Goal: Task Accomplishment & Management: Use online tool/utility

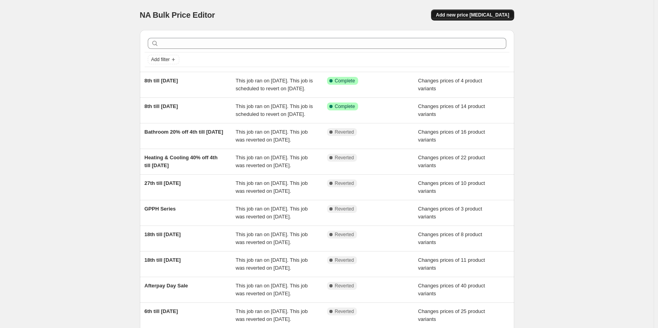
click at [466, 15] on span "Add new price [MEDICAL_DATA]" at bounding box center [472, 15] width 73 height 6
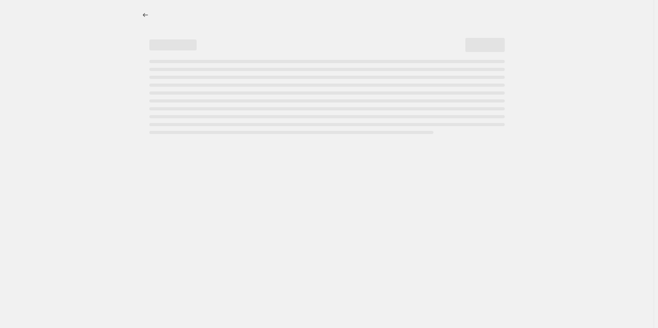
select select "percentage"
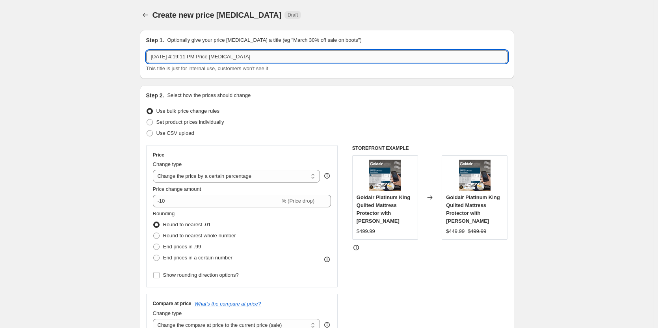
drag, startPoint x: 266, startPoint y: 60, endPoint x: 201, endPoint y: 53, distance: 64.7
click at [201, 53] on input "[DATE] 4:19:11 PM Price [MEDICAL_DATA]" at bounding box center [327, 56] width 362 height 13
drag, startPoint x: 114, startPoint y: 59, endPoint x: 85, endPoint y: 60, distance: 28.8
drag, startPoint x: 274, startPoint y: 59, endPoint x: 142, endPoint y: 56, distance: 132.5
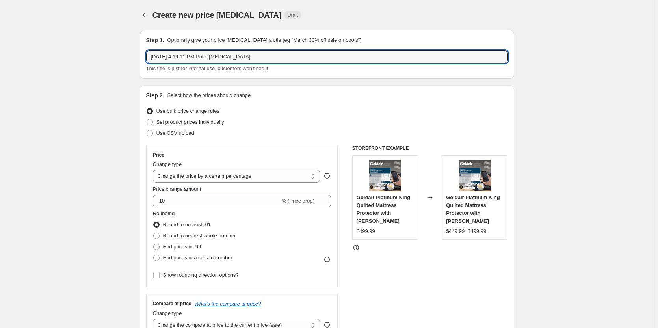
click at [142, 56] on div "Step 1. Optionally give your price [MEDICAL_DATA] a title (eg "March 30% off sa…" at bounding box center [327, 54] width 375 height 49
type input "CDBTR5 & GMT4"
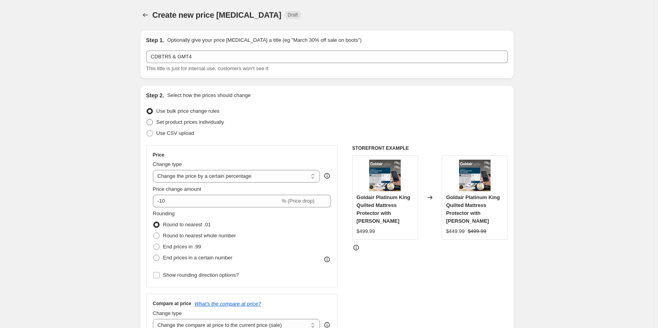
click at [152, 119] on span at bounding box center [150, 122] width 6 height 6
click at [147, 119] on input "Set product prices individually" at bounding box center [147, 119] width 0 height 0
radio input "true"
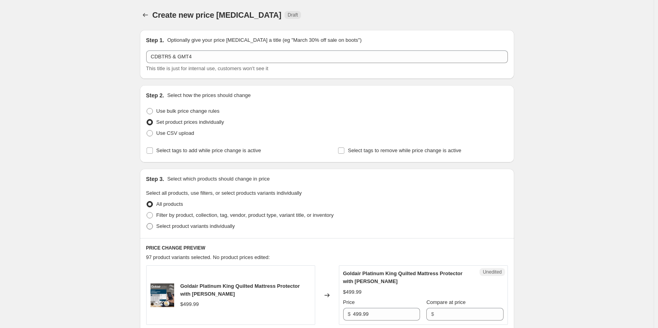
click at [151, 227] on span at bounding box center [150, 226] width 6 height 6
click at [147, 224] on input "Select product variants individually" at bounding box center [147, 223] width 0 height 0
radio input "true"
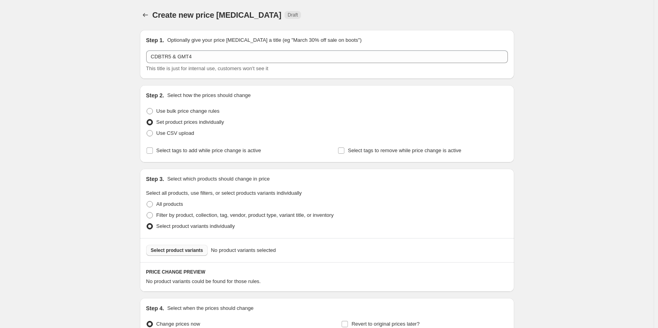
click at [182, 253] on span "Select product variants" at bounding box center [177, 250] width 52 height 6
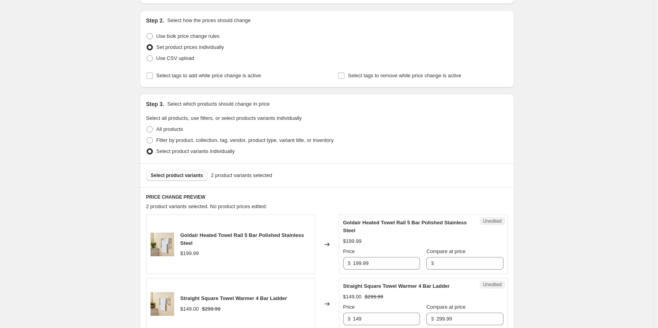
scroll to position [197, 0]
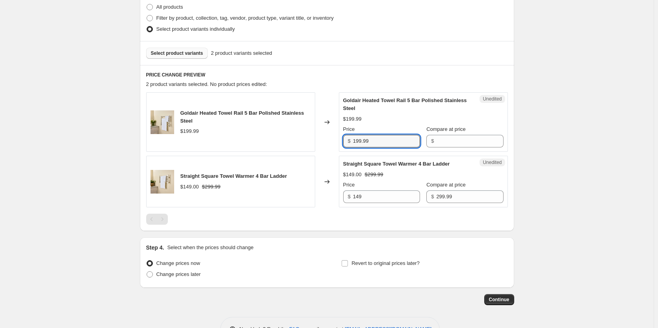
drag, startPoint x: 377, startPoint y: 141, endPoint x: 333, endPoint y: 143, distance: 43.4
click at [333, 143] on div "Goldair Heated Towel Rail 5 Bar Polished Stainless Steel $199.99 Changed to Une…" at bounding box center [327, 122] width 362 height 60
click at [436, 143] on input "Compare at price" at bounding box center [469, 141] width 67 height 13
paste input "199.99"
type input "199.99"
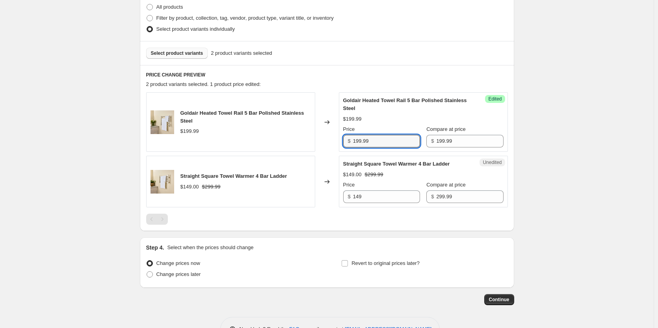
drag, startPoint x: 391, startPoint y: 144, endPoint x: 312, endPoint y: 142, distance: 78.9
click at [312, 142] on div "Goldair Heated Towel Rail 5 Bar Polished Stainless Steel $199.99 Changed to Suc…" at bounding box center [327, 122] width 362 height 60
type input "149.00"
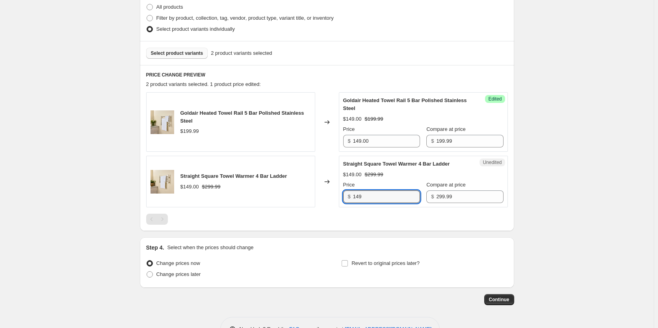
drag, startPoint x: 371, startPoint y: 197, endPoint x: 311, endPoint y: 194, distance: 60.8
click at [311, 194] on div "Straight Square Towel Warmer 4 Bar Ladder $149.00 $299.99 Changed to Unedited S…" at bounding box center [327, 182] width 362 height 52
type input "229.00"
click at [347, 265] on input "Revert to original prices later?" at bounding box center [345, 263] width 6 height 6
checkbox input "true"
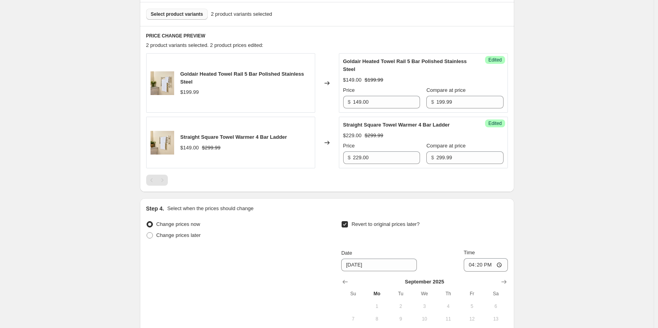
scroll to position [355, 0]
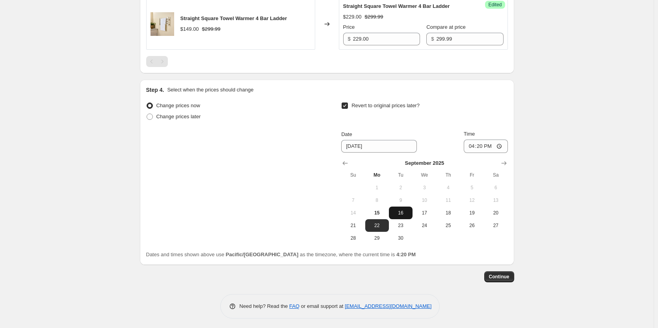
click at [404, 215] on span "16" at bounding box center [400, 213] width 17 height 6
type input "[DATE]"
click at [503, 144] on input "16:20" at bounding box center [486, 146] width 44 height 13
type input "23:59"
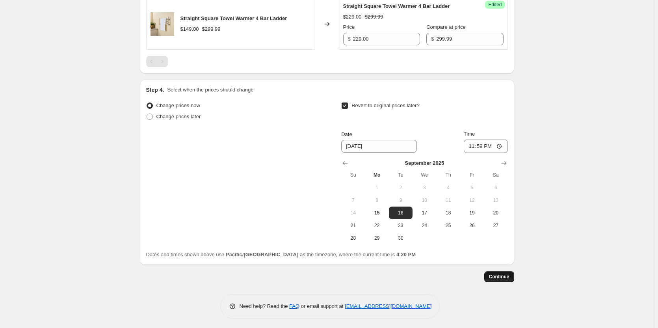
click at [505, 274] on span "Continue" at bounding box center [499, 277] width 21 height 6
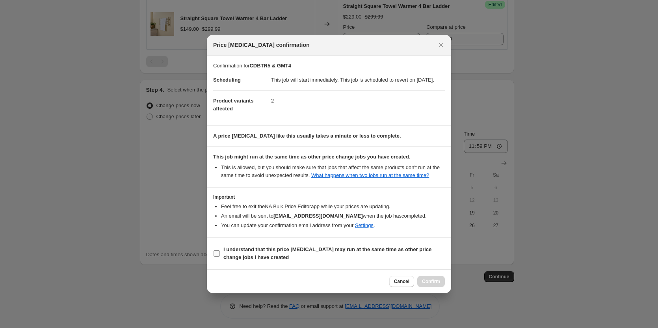
click at [217, 257] on input "I understand that this price [MEDICAL_DATA] may run at the same time as other p…" at bounding box center [217, 253] width 6 height 6
checkbox input "true"
click at [425, 285] on span "Confirm" at bounding box center [431, 281] width 18 height 6
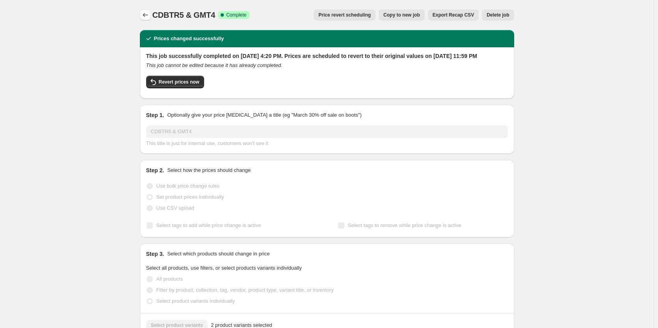
click at [146, 16] on icon "Price change jobs" at bounding box center [146, 15] width 8 height 8
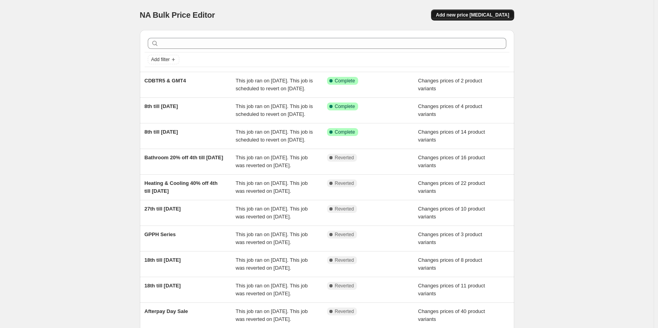
click at [453, 17] on button "Add new price [MEDICAL_DATA]" at bounding box center [472, 14] width 83 height 11
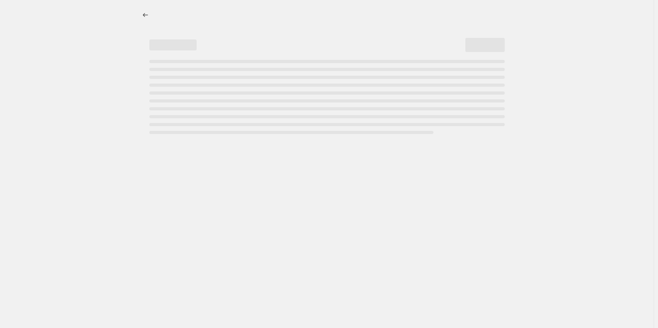
select select "percentage"
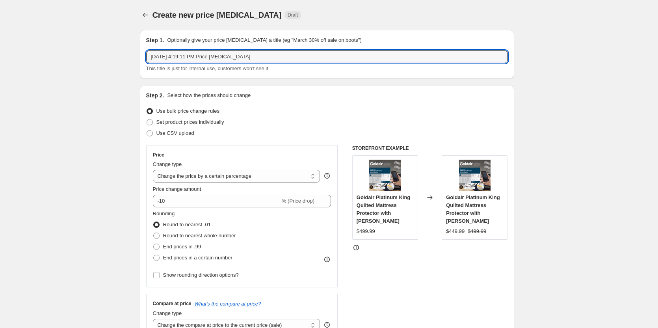
drag, startPoint x: 276, startPoint y: 58, endPoint x: 110, endPoint y: 49, distance: 165.8
type input "17th till [DATE]"
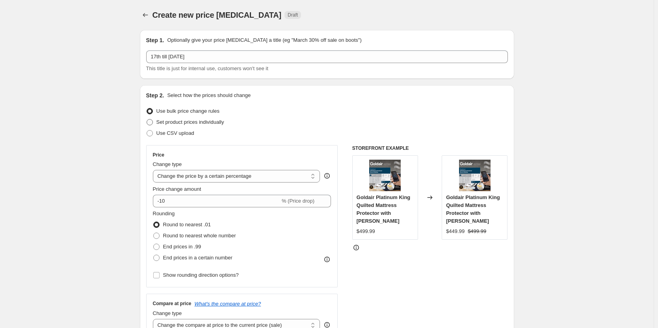
click at [149, 121] on span at bounding box center [150, 122] width 6 height 6
click at [147, 119] on input "Set product prices individually" at bounding box center [147, 119] width 0 height 0
radio input "true"
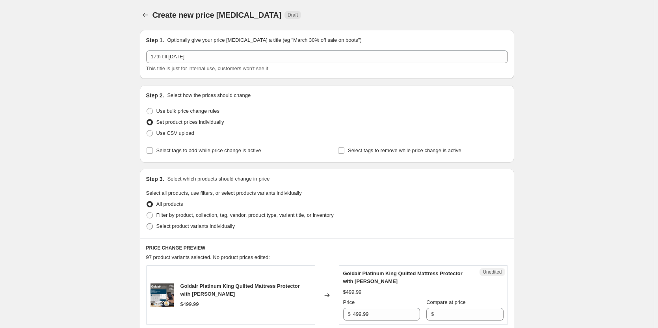
click at [151, 227] on span at bounding box center [150, 226] width 6 height 6
click at [147, 224] on input "Select product variants individually" at bounding box center [147, 223] width 0 height 0
radio input "true"
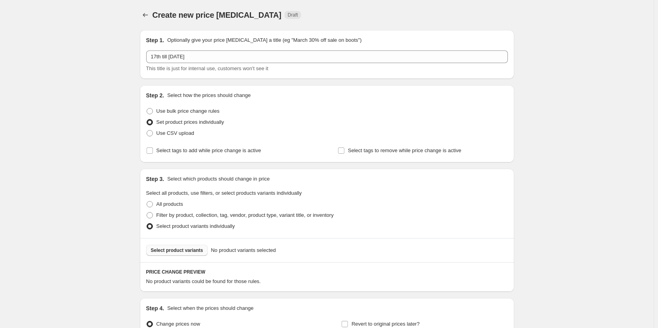
click at [181, 250] on span "Select product variants" at bounding box center [177, 250] width 52 height 6
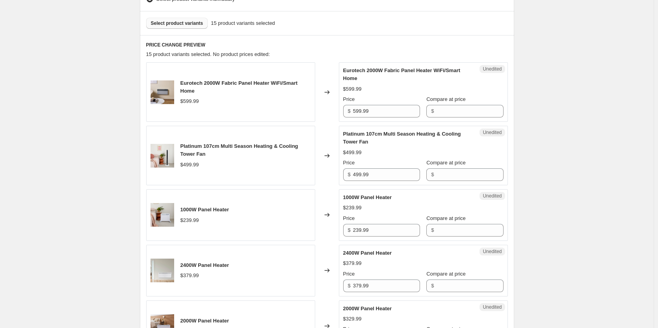
scroll to position [237, 0]
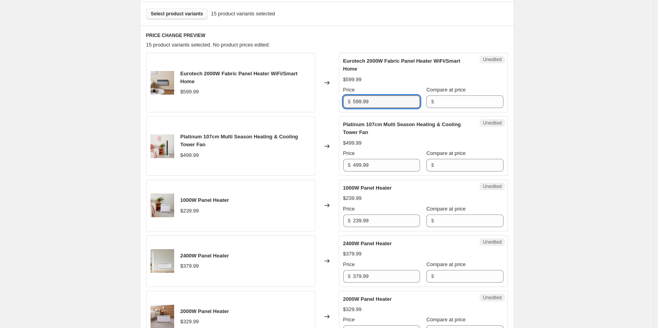
drag, startPoint x: 393, startPoint y: 98, endPoint x: 287, endPoint y: 99, distance: 106.1
click at [287, 99] on div "Eurotech 2000W Fabric Panel Heater WiFi/Smart Home $599.99 Changed to Unedited …" at bounding box center [327, 83] width 362 height 60
click at [438, 100] on input "Compare at price" at bounding box center [469, 101] width 67 height 13
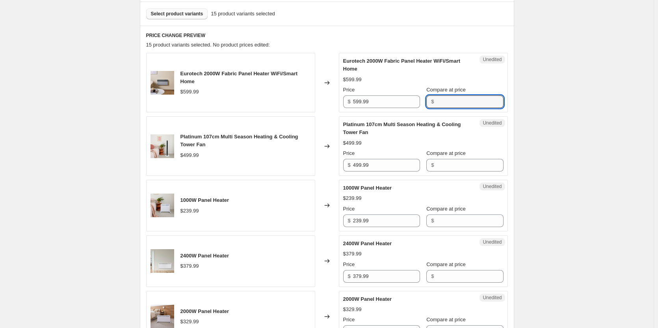
paste input "599.99"
type input "599.99"
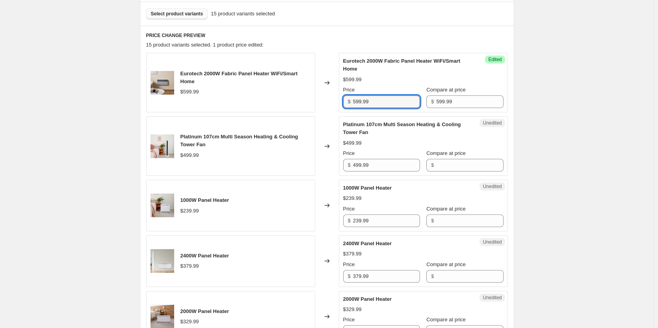
drag, startPoint x: 374, startPoint y: 103, endPoint x: 332, endPoint y: 100, distance: 42.3
click at [332, 100] on div "Eurotech 2000W Fabric Panel Heater WiFi/Smart Home $599.99 Changed to Success E…" at bounding box center [327, 83] width 362 height 60
type input "349.00"
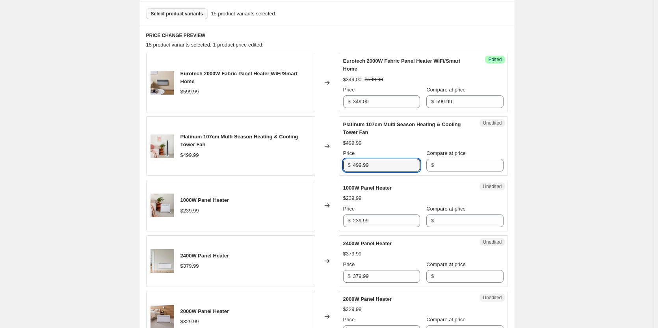
drag, startPoint x: 383, startPoint y: 168, endPoint x: 321, endPoint y: 168, distance: 62.3
click at [321, 168] on div "Platinum 107cm Multi Season Heating & Cooling Tower Fan $499.99 Changed to Uned…" at bounding box center [327, 146] width 362 height 60
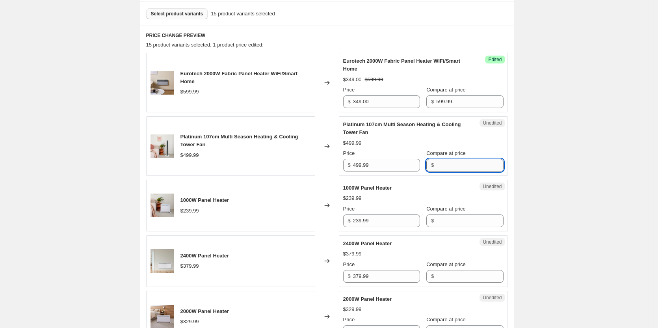
drag, startPoint x: 484, startPoint y: 162, endPoint x: 470, endPoint y: 162, distance: 13.8
click at [484, 162] on input "Compare at price" at bounding box center [469, 165] width 67 height 13
paste input "499.99"
type input "499.99"
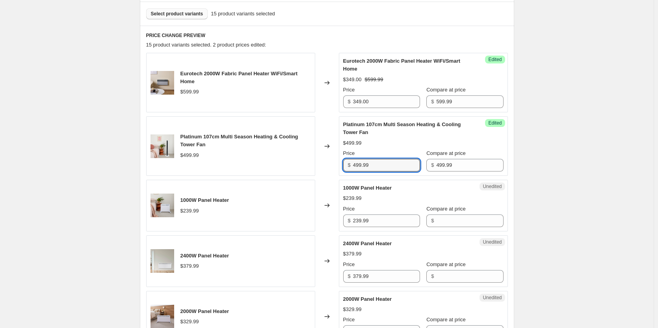
drag, startPoint x: 381, startPoint y: 168, endPoint x: 313, endPoint y: 163, distance: 68.0
click at [313, 163] on div "Platinum 107cm Multi Season Heating & Cooling Tower Fan $499.99 Changed to Succ…" at bounding box center [327, 146] width 362 height 60
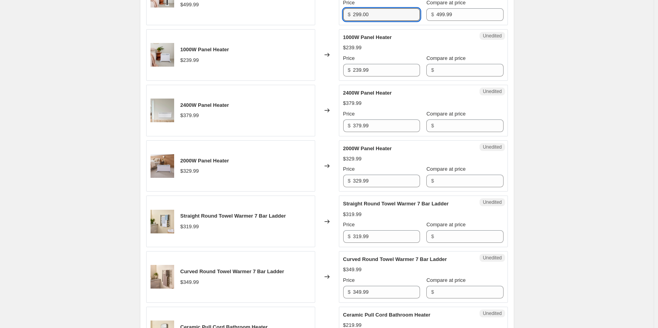
scroll to position [394, 0]
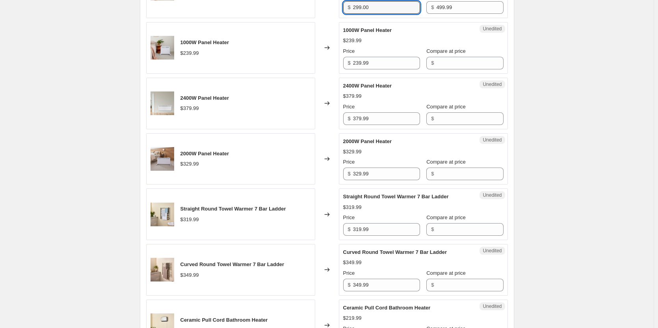
type input "299.00"
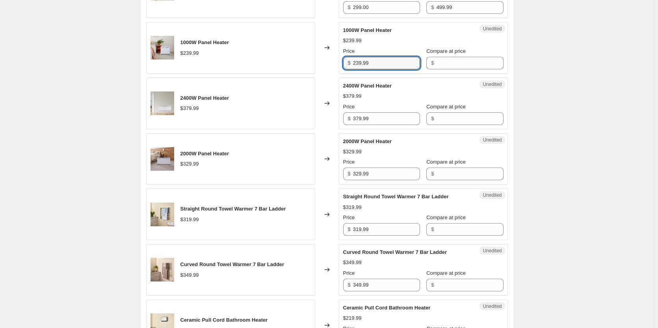
drag, startPoint x: 380, startPoint y: 62, endPoint x: 331, endPoint y: 62, distance: 49.3
click at [331, 62] on div "1000W Panel Heater $239.99 Changed to Unedited 1000W Panel Heater $239.99 Price…" at bounding box center [327, 48] width 362 height 52
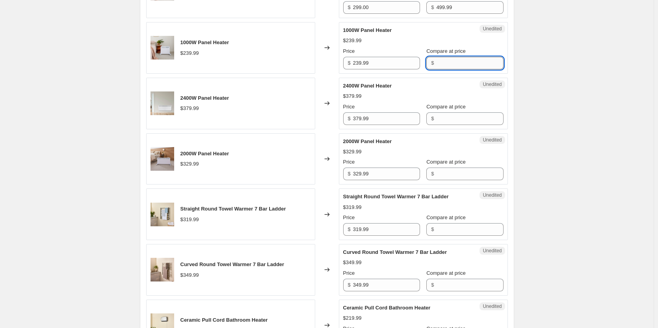
click at [454, 66] on input "Compare at price" at bounding box center [469, 63] width 67 height 13
paste input "239.99"
type input "239.99"
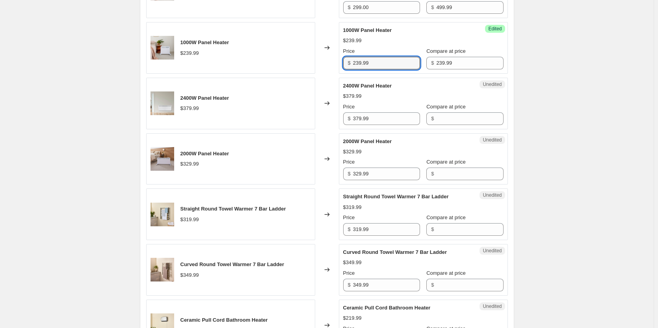
drag, startPoint x: 378, startPoint y: 65, endPoint x: 342, endPoint y: 61, distance: 36.1
click at [342, 61] on div "Success Edited 1000W Panel Heater $239.99 Price $ 239.99 Compare at price $ 239…" at bounding box center [423, 48] width 169 height 52
type input "149.00"
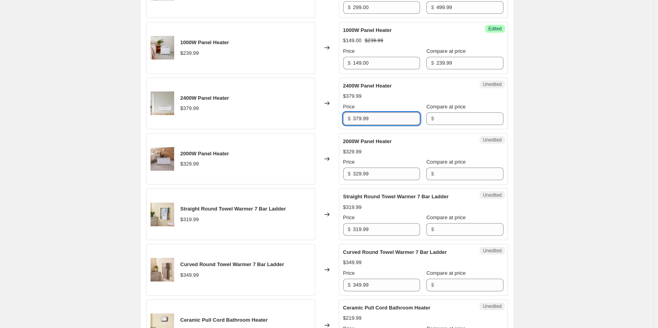
click at [381, 117] on input "379.99" at bounding box center [386, 118] width 67 height 13
drag, startPoint x: 382, startPoint y: 117, endPoint x: 337, endPoint y: 116, distance: 44.6
click at [337, 116] on div "2400W Panel Heater $379.99 Changed to Unedited 2400W Panel Heater $379.99 Price…" at bounding box center [327, 104] width 362 height 52
click at [455, 117] on input "Compare at price" at bounding box center [469, 118] width 67 height 13
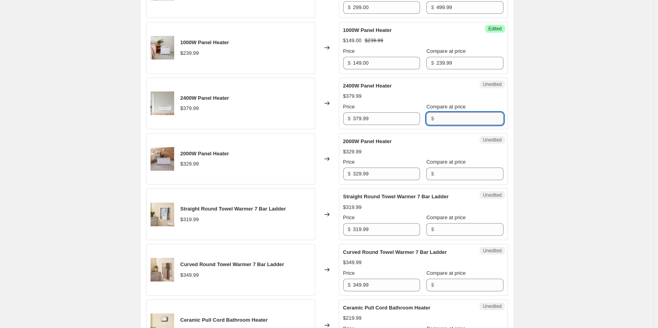
paste input "379.99"
type input "379.99"
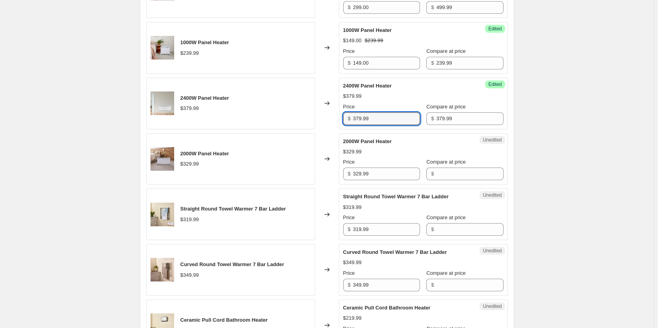
drag, startPoint x: 384, startPoint y: 118, endPoint x: 327, endPoint y: 116, distance: 56.8
click at [327, 116] on div "2400W Panel Heater $379.99 Changed to Success Edited 2400W Panel Heater $379.99…" at bounding box center [327, 104] width 362 height 52
type input "229.00"
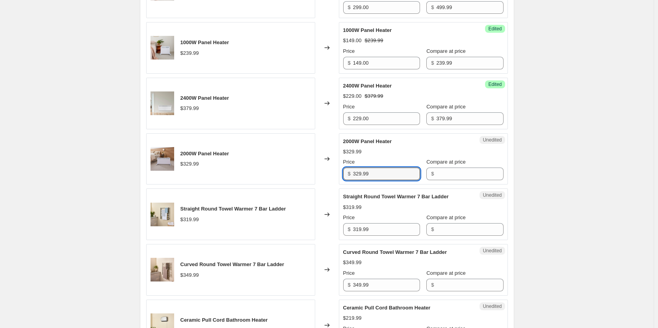
drag, startPoint x: 376, startPoint y: 173, endPoint x: 329, endPoint y: 171, distance: 47.0
click at [329, 171] on div "2000W Panel Heater $329.99 Changed to Unedited 2000W Panel Heater $329.99 Price…" at bounding box center [327, 159] width 362 height 52
click at [436, 171] on input "Compare at price" at bounding box center [469, 174] width 67 height 13
paste input "329.99"
type input "329.99"
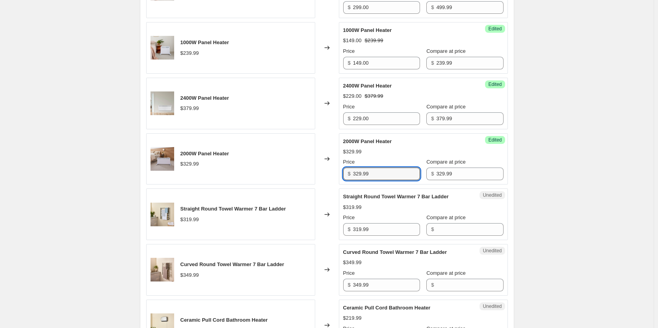
drag, startPoint x: 393, startPoint y: 176, endPoint x: 289, endPoint y: 177, distance: 104.1
click at [289, 177] on div "2000W Panel Heater $329.99 Changed to Success Edited 2000W Panel Heater $329.99…" at bounding box center [327, 159] width 362 height 52
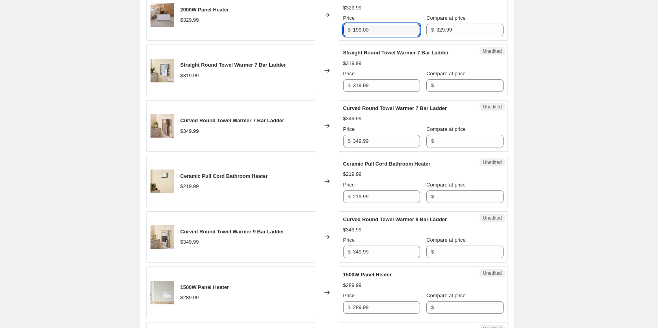
scroll to position [552, 0]
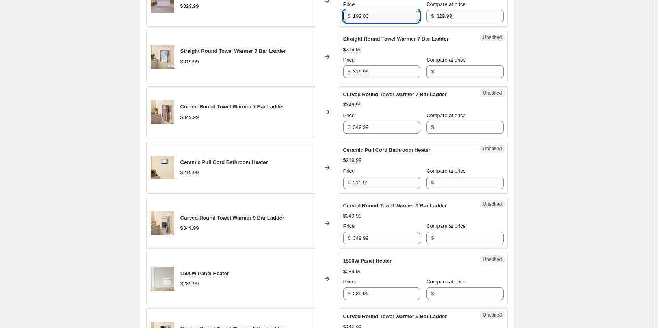
type input "199.00"
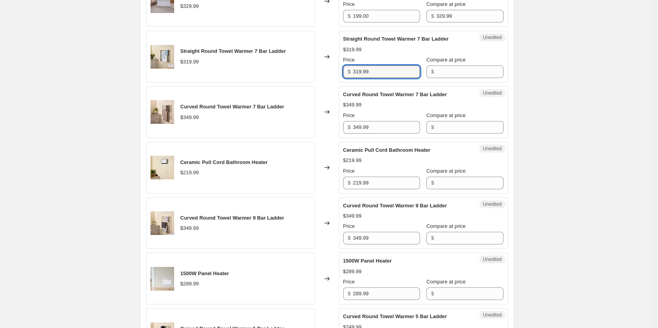
drag, startPoint x: 398, startPoint y: 73, endPoint x: 329, endPoint y: 65, distance: 69.8
click at [329, 65] on div "Straight Round Towel Warmer 7 Bar Ladder $319.99 Changed to Unedited Straight R…" at bounding box center [327, 57] width 362 height 52
click at [452, 74] on input "Compare at price" at bounding box center [469, 71] width 67 height 13
paste input "319.99"
type input "319.99"
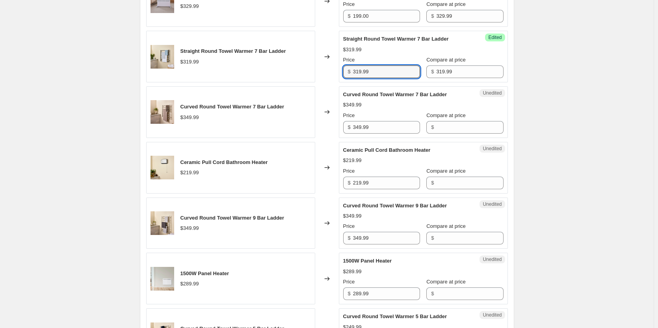
drag, startPoint x: 399, startPoint y: 73, endPoint x: 290, endPoint y: 70, distance: 109.3
click at [290, 70] on div "Straight Round Towel Warmer 7 Bar Ladder $319.99 Changed to Success Edited Stra…" at bounding box center [327, 57] width 362 height 52
type input "249.00"
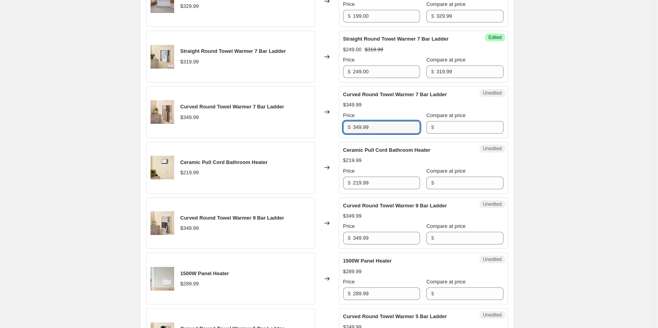
drag, startPoint x: 382, startPoint y: 129, endPoint x: 326, endPoint y: 127, distance: 56.0
click at [326, 127] on div "Curved Round Towel Warmer 7 Bar Ladder $349.99 Changed to Unedited Curved Round…" at bounding box center [327, 112] width 362 height 52
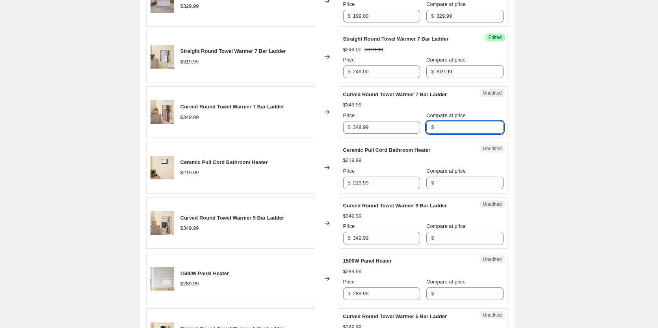
drag, startPoint x: 461, startPoint y: 123, endPoint x: 452, endPoint y: 123, distance: 9.1
click at [461, 123] on input "Compare at price" at bounding box center [469, 127] width 67 height 13
paste input "349.99"
type input "349.99"
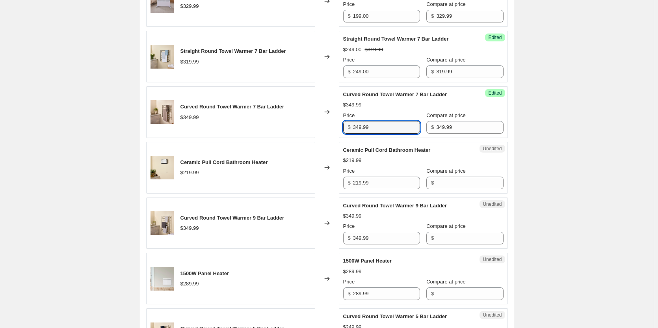
drag, startPoint x: 380, startPoint y: 125, endPoint x: 332, endPoint y: 123, distance: 48.1
click at [332, 123] on div "Curved Round Towel Warmer 7 Bar Ladder $349.99 Changed to Success Edited Curved…" at bounding box center [327, 112] width 362 height 52
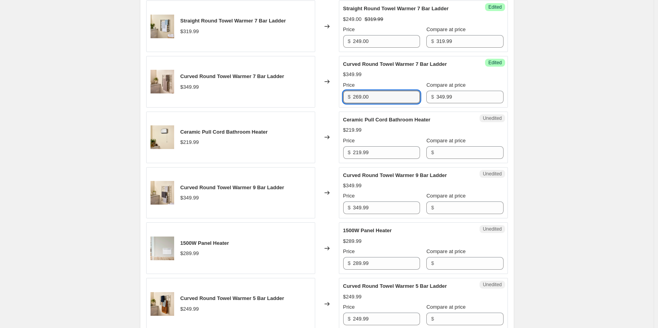
scroll to position [591, 0]
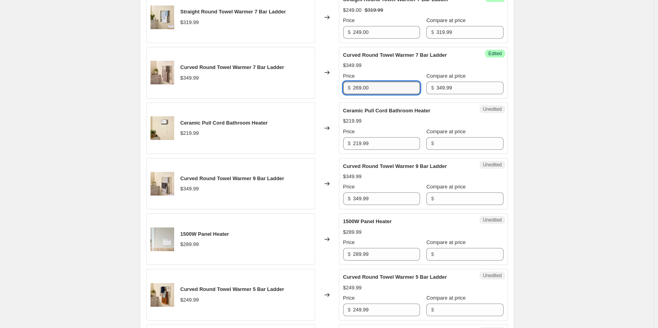
type input "269.00"
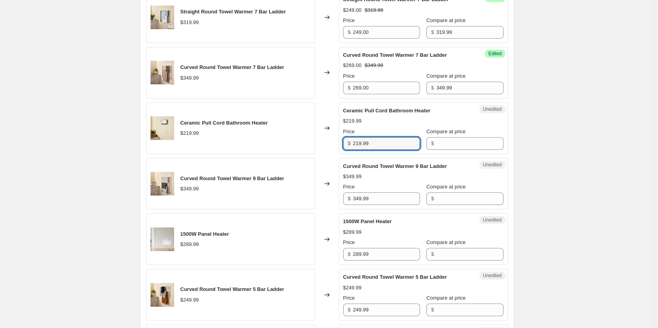
drag, startPoint x: 386, startPoint y: 146, endPoint x: 330, endPoint y: 144, distance: 56.0
click at [330, 144] on div "Ceramic Pull Cord Bathroom Heater $219.99 Changed to Unedited Ceramic Pull Cord…" at bounding box center [327, 129] width 362 height 52
click at [443, 147] on input "Compare at price" at bounding box center [469, 143] width 67 height 13
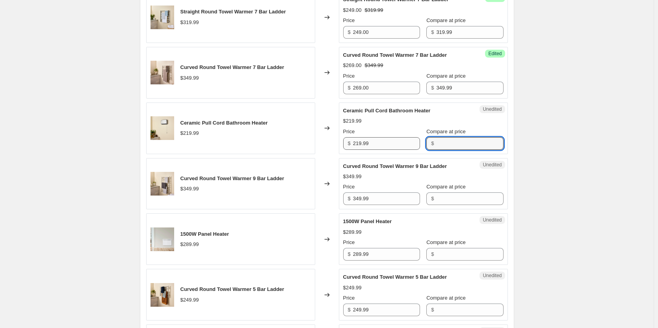
paste input "219.99"
type input "219.99"
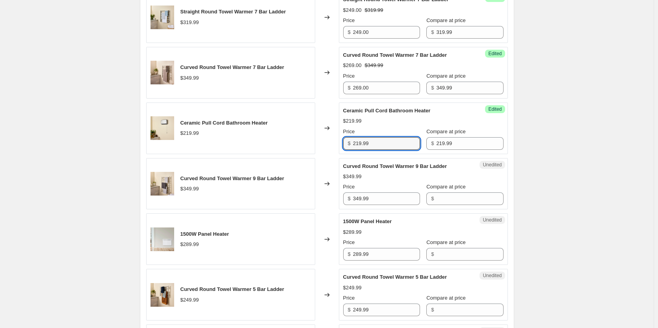
drag, startPoint x: 381, startPoint y: 145, endPoint x: 312, endPoint y: 144, distance: 68.6
click at [312, 144] on div "Ceramic Pull Cord Bathroom Heater $219.99 Changed to Success Edited Ceramic Pul…" at bounding box center [327, 129] width 362 height 52
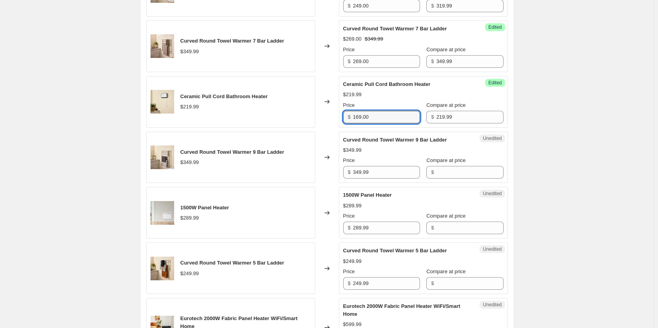
scroll to position [631, 0]
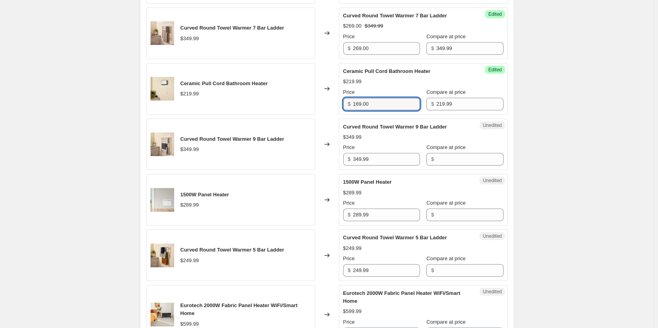
type input "169.00"
click at [228, 226] on div "Eurotech 2000W Fabric Panel Heater WiFi/Smart Home $599.99 Changed to Success E…" at bounding box center [327, 85] width 362 height 852
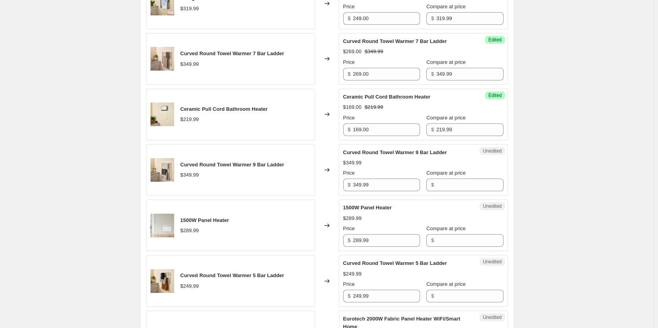
scroll to position [591, 0]
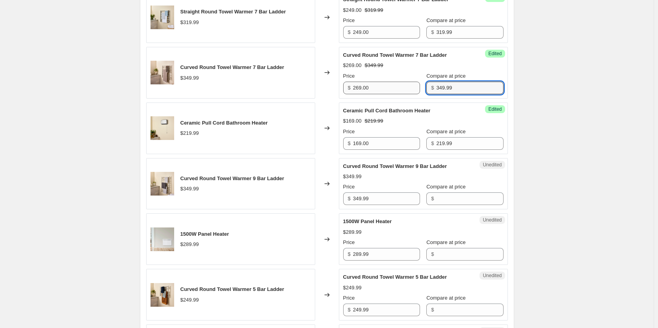
drag, startPoint x: 456, startPoint y: 88, endPoint x: 406, endPoint y: 87, distance: 49.7
click at [406, 87] on div "Price $ 269.00 Compare at price $ 349.99" at bounding box center [423, 83] width 160 height 22
type input "299.99"
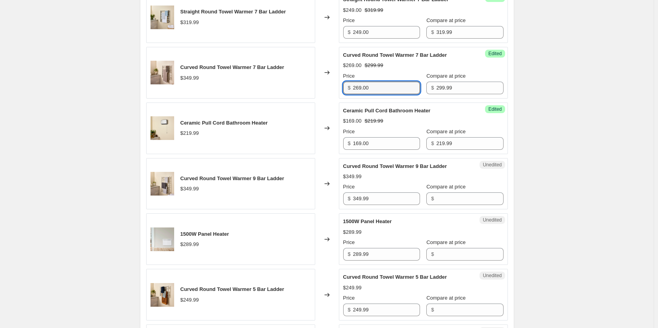
drag, startPoint x: 384, startPoint y: 93, endPoint x: 344, endPoint y: 91, distance: 39.8
click at [344, 91] on div "Success Edited Curved Round Towel Warmer 7 Bar Ladder $269.00 $299.99 Price $ 2…" at bounding box center [423, 73] width 169 height 52
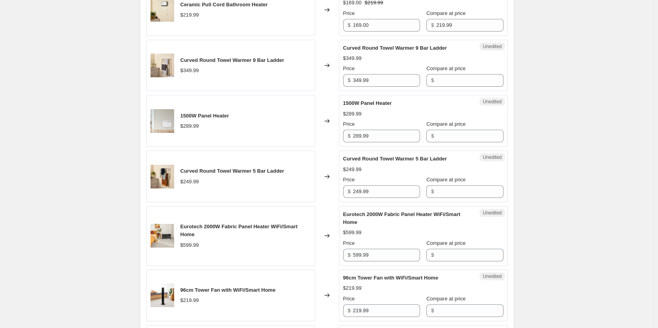
scroll to position [670, 0]
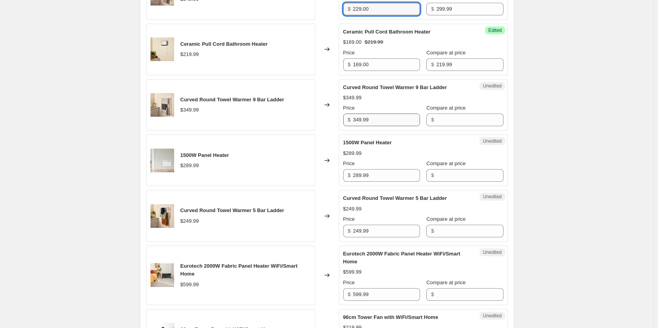
type input "229.00"
drag, startPoint x: 382, startPoint y: 122, endPoint x: 327, endPoint y: 122, distance: 55.2
click at [327, 122] on div "Curved Round Towel Warmer 9 Bar Ladder $349.99 Changed to Unedited Curved Round…" at bounding box center [327, 105] width 362 height 52
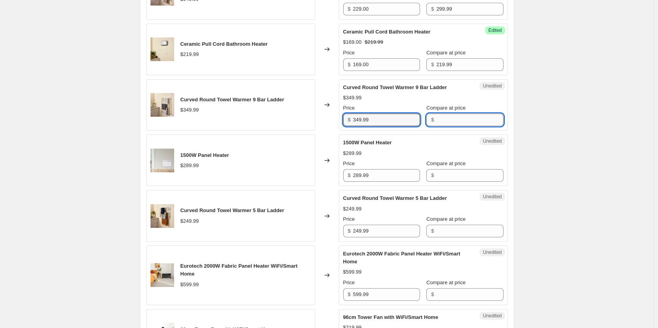
click at [436, 120] on input "Compare at price" at bounding box center [469, 120] width 67 height 13
paste input "349.99"
type input "349.99"
drag, startPoint x: 396, startPoint y: 125, endPoint x: 327, endPoint y: 121, distance: 69.1
click at [327, 121] on div "Curved Round Towel Warmer 9 Bar Ladder $349.99 Changed to Success Edited Curved…" at bounding box center [327, 105] width 362 height 52
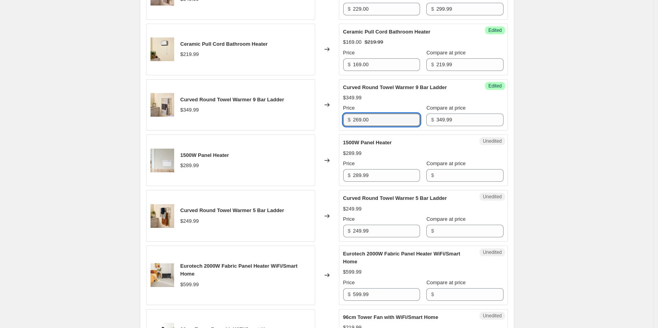
type input "269.00"
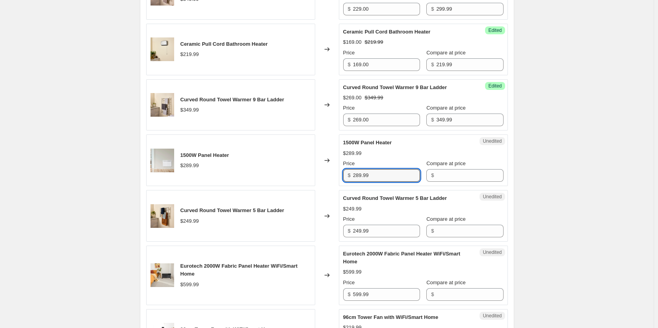
drag, startPoint x: 403, startPoint y: 175, endPoint x: 322, endPoint y: 173, distance: 81.2
click at [322, 173] on div "1500W Panel Heater $289.99 Changed to Unedited 1500W Panel Heater $289.99 Price…" at bounding box center [327, 160] width 362 height 52
click at [444, 174] on input "Compare at price" at bounding box center [469, 175] width 67 height 13
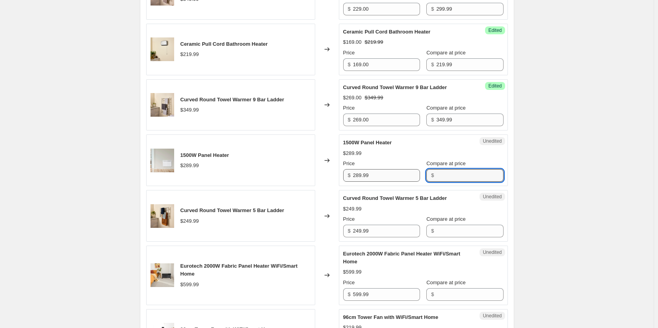
paste input "289.99"
type input "289.99"
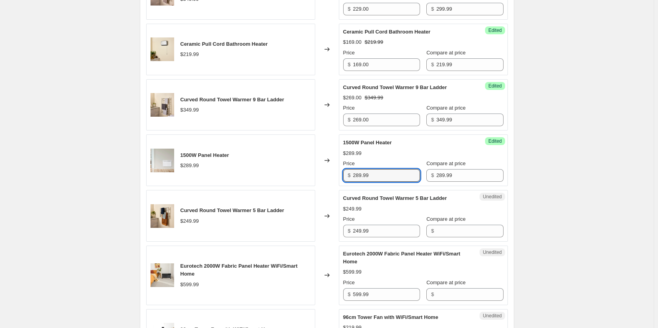
drag, startPoint x: 388, startPoint y: 175, endPoint x: 296, endPoint y: 175, distance: 92.3
click at [296, 175] on div "1500W Panel Heater $289.99 Changed to Success Edited 1500W Panel Heater $289.99…" at bounding box center [327, 160] width 362 height 52
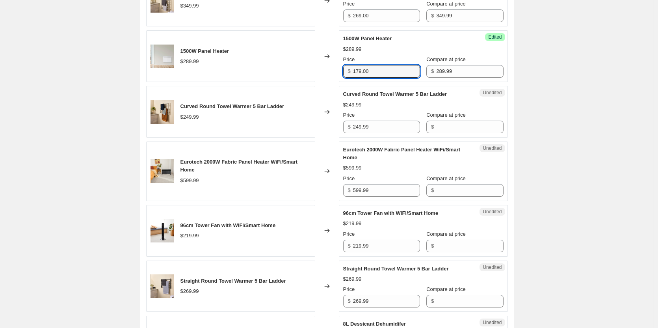
scroll to position [789, 0]
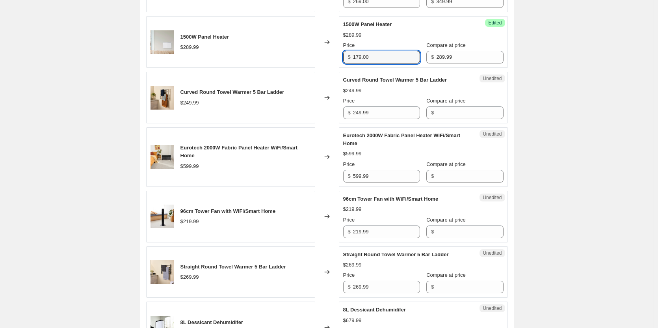
type input "179.00"
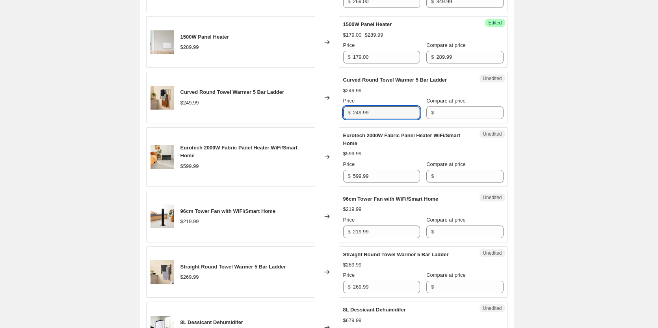
drag, startPoint x: 402, startPoint y: 110, endPoint x: 323, endPoint y: 111, distance: 79.3
click at [323, 111] on div "Curved Round Towel Warmer 5 Bar Ladder $249.99 Changed to Unedited Curved Round…" at bounding box center [327, 98] width 362 height 52
click at [443, 113] on input "Compare at price" at bounding box center [469, 112] width 67 height 13
paste input "249.99"
type input "249.99"
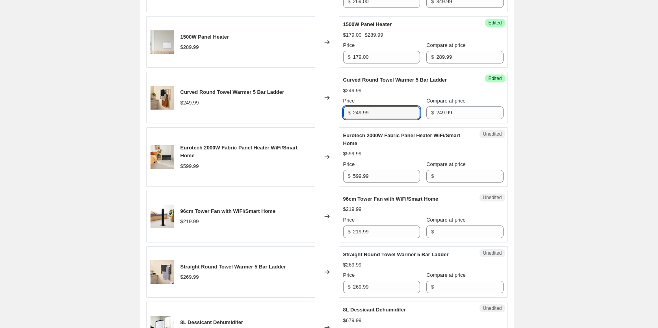
drag, startPoint x: 373, startPoint y: 116, endPoint x: 325, endPoint y: 112, distance: 47.9
click at [325, 112] on div "Curved Round Towel Warmer 5 Bar Ladder $249.99 Changed to Success Edited Curved…" at bounding box center [327, 98] width 362 height 52
type input "199.00"
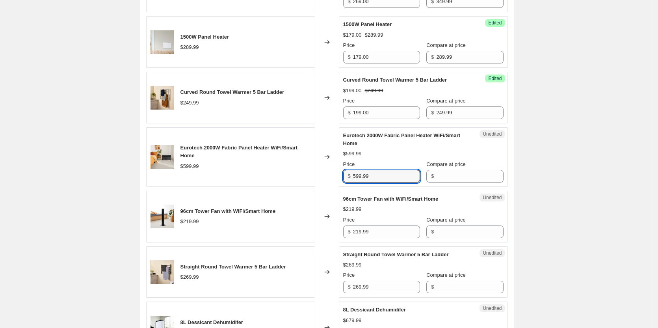
drag, startPoint x: 401, startPoint y: 179, endPoint x: 335, endPoint y: 171, distance: 65.9
click at [335, 171] on div "Eurotech 2000W Fabric Panel Heater WiFi/Smart Home $599.99 Changed to Unedited …" at bounding box center [327, 157] width 362 height 60
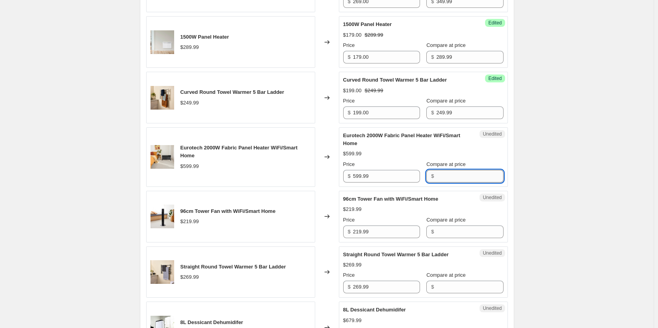
click at [453, 178] on input "Compare at price" at bounding box center [469, 176] width 67 height 13
paste input "599.99"
type input "599.99"
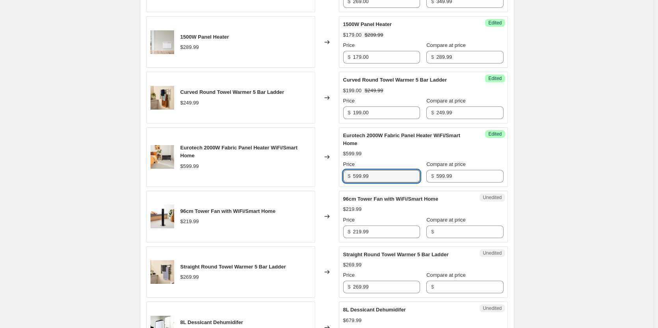
drag, startPoint x: 390, startPoint y: 178, endPoint x: 324, endPoint y: 177, distance: 65.8
click at [324, 177] on div "Eurotech 2000W Fabric Panel Heater WiFi/Smart Home $599.99 Changed to Success E…" at bounding box center [327, 157] width 362 height 60
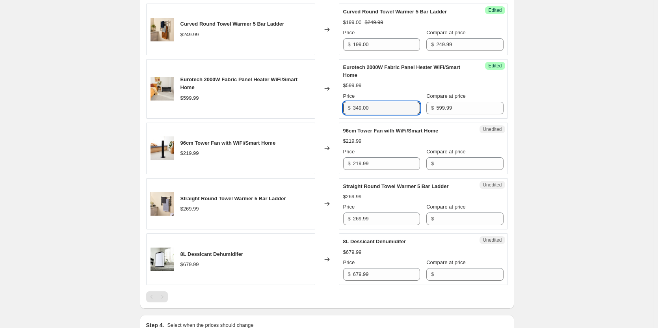
scroll to position [867, 0]
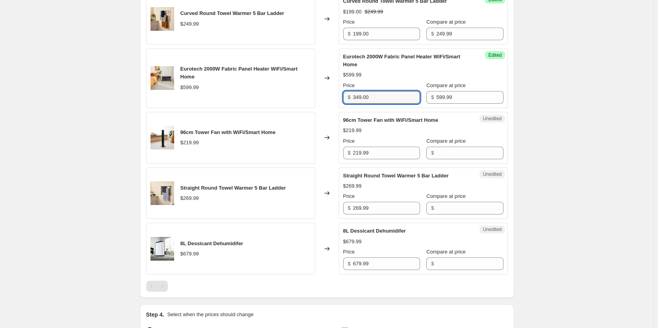
type input "349.00"
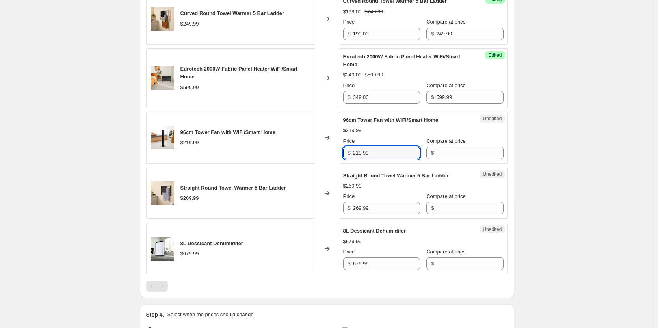
drag, startPoint x: 383, startPoint y: 155, endPoint x: 332, endPoint y: 154, distance: 51.3
click at [332, 154] on div "96cm Tower Fan with WiFi/Smart Home $219.99 Changed to Unedited 96cm Tower Fan …" at bounding box center [327, 138] width 362 height 52
drag, startPoint x: 462, startPoint y: 147, endPoint x: 456, endPoint y: 152, distance: 7.6
click at [456, 151] on input "Compare at price" at bounding box center [469, 153] width 67 height 13
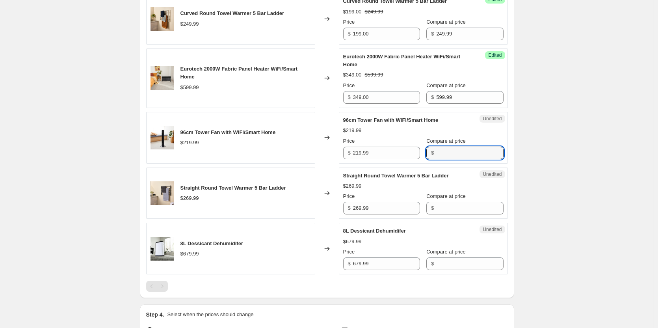
paste input "219.99"
type input "219.99"
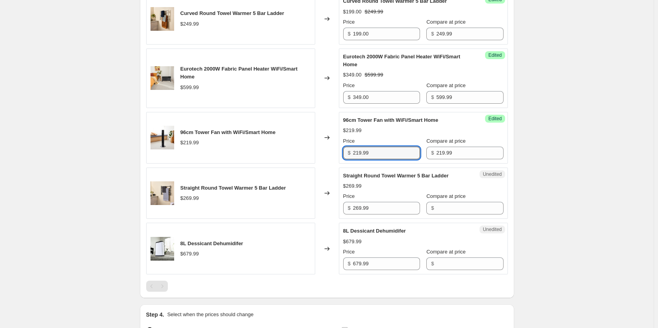
drag, startPoint x: 384, startPoint y: 153, endPoint x: 304, endPoint y: 146, distance: 80.0
click at [305, 146] on div "96cm Tower Fan with WiFi/Smart Home $219.99 Changed to Success Edited 96cm Towe…" at bounding box center [327, 138] width 362 height 52
type input "149.00"
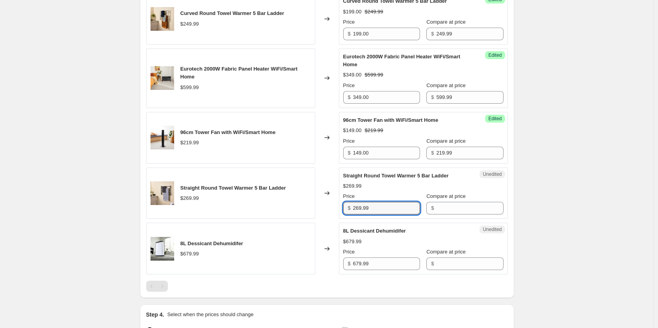
drag, startPoint x: 378, startPoint y: 206, endPoint x: 309, endPoint y: 205, distance: 69.8
click at [309, 205] on div "Straight Round Towel Warmer 5 Bar Ladder $269.99 Changed to Unedited Straight R…" at bounding box center [327, 194] width 362 height 52
click at [439, 210] on input "Compare at price" at bounding box center [469, 208] width 67 height 13
paste input "269.99"
type input "269.99"
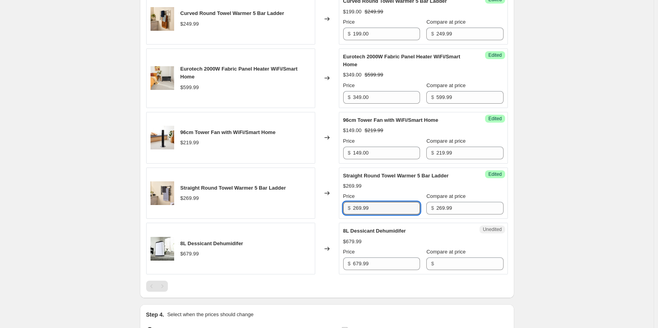
drag, startPoint x: 392, startPoint y: 209, endPoint x: 313, endPoint y: 206, distance: 78.9
click at [313, 206] on div "Straight Round Towel Warmer 5 Bar Ladder $269.99 Changed to Success Edited Stra…" at bounding box center [327, 194] width 362 height 52
type input "199.00"
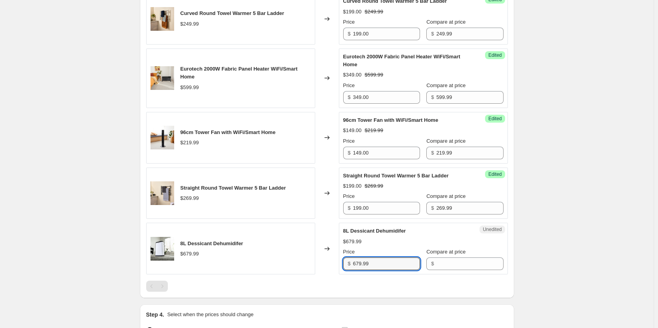
drag, startPoint x: 395, startPoint y: 267, endPoint x: 325, endPoint y: 260, distance: 70.5
click at [325, 260] on div "8L Dessicant Dehumidifer $679.99 Changed to Unedited 8L Dessicant Dehumidifer $…" at bounding box center [327, 249] width 362 height 52
click at [468, 265] on input "Compare at price" at bounding box center [469, 263] width 67 height 13
paste input "679.99"
type input "679.99"
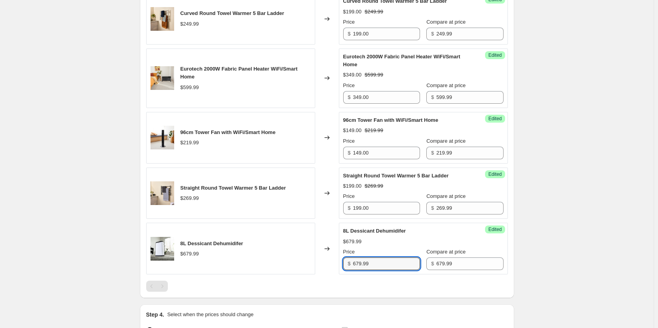
drag, startPoint x: 392, startPoint y: 263, endPoint x: 310, endPoint y: 257, distance: 81.9
click at [310, 257] on div "8L Dessicant Dehumidifer $679.99 Changed to Success Edited 8L Dessicant Dehumid…" at bounding box center [327, 249] width 362 height 52
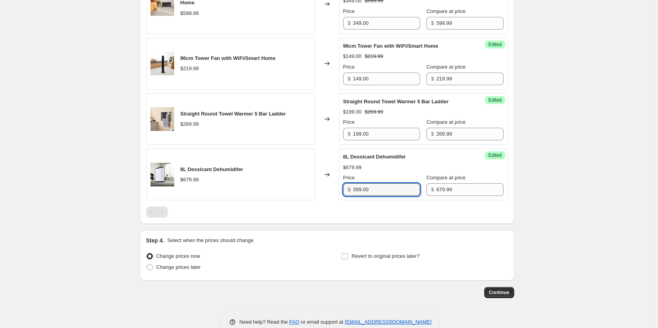
scroll to position [960, 0]
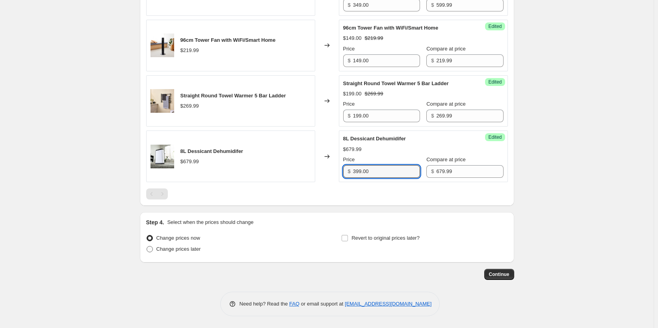
type input "399.00"
click at [151, 250] on span at bounding box center [150, 249] width 6 height 6
click at [147, 246] on input "Change prices later" at bounding box center [147, 246] width 0 height 0
radio input "true"
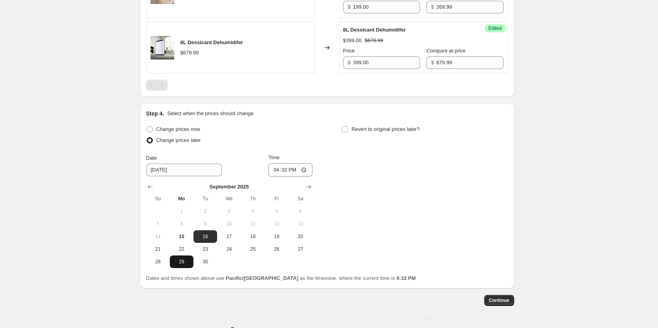
scroll to position [1078, 0]
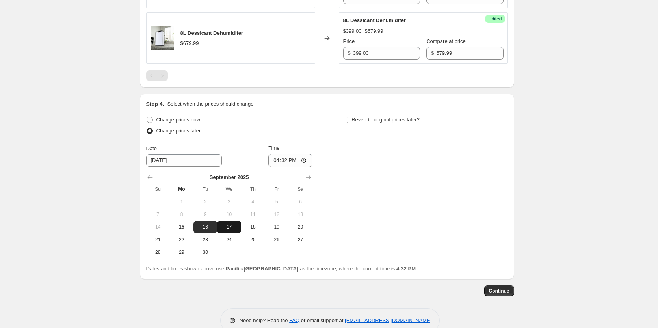
click at [232, 231] on button "17" at bounding box center [229, 227] width 24 height 13
type input "[DATE]"
click at [307, 161] on input "16:32" at bounding box center [290, 160] width 44 height 13
type input "00:05"
click at [386, 195] on div "Change prices now Change prices later Date [DATE] Time 00:[DATE] Mo Tu We Th Fr…" at bounding box center [327, 186] width 362 height 144
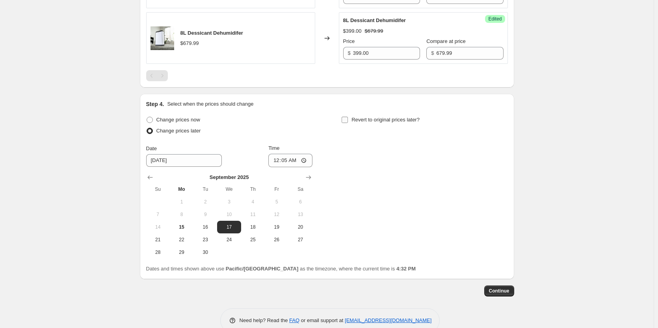
click at [346, 119] on input "Revert to original prices later?" at bounding box center [345, 120] width 6 height 6
checkbox input "true"
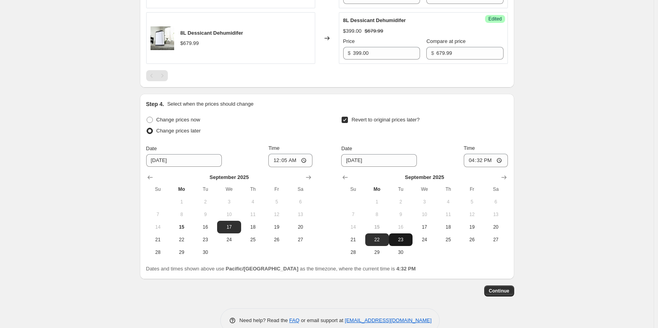
click at [402, 240] on span "23" at bounding box center [400, 240] width 17 height 6
type input "[DATE]"
click at [503, 162] on input "16:32" at bounding box center [486, 160] width 44 height 13
type input "23:59"
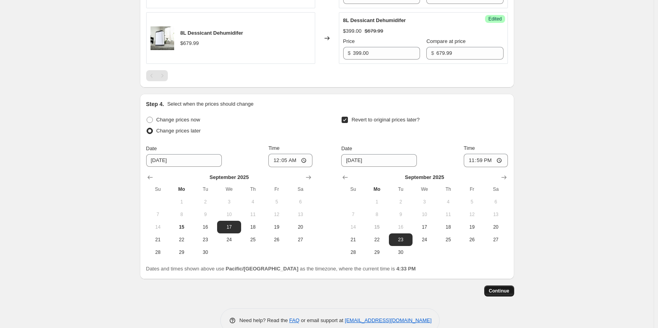
click at [508, 293] on span "Continue" at bounding box center [499, 291] width 21 height 6
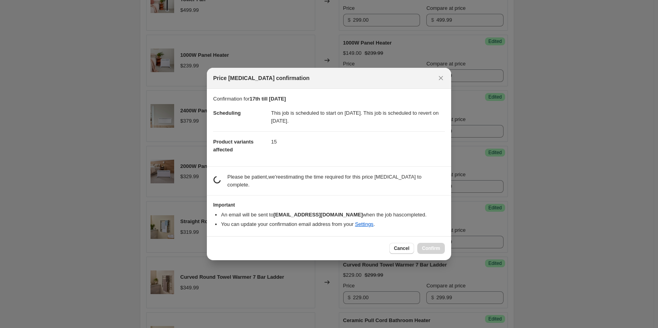
scroll to position [0, 0]
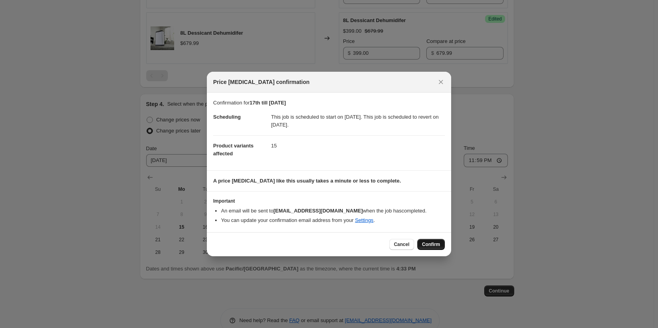
click at [432, 242] on span "Confirm" at bounding box center [431, 244] width 18 height 6
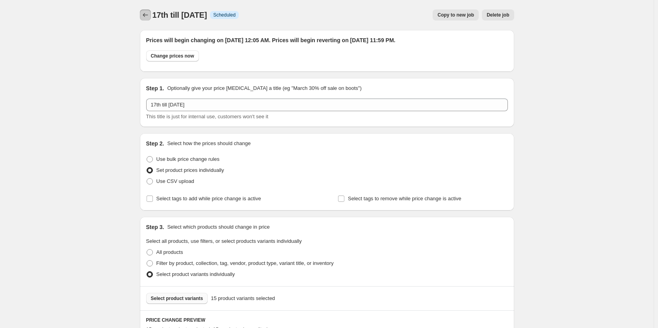
click at [147, 15] on icon "Price change jobs" at bounding box center [146, 15] width 8 height 8
